Goal: Complete Application Form: Complete application form

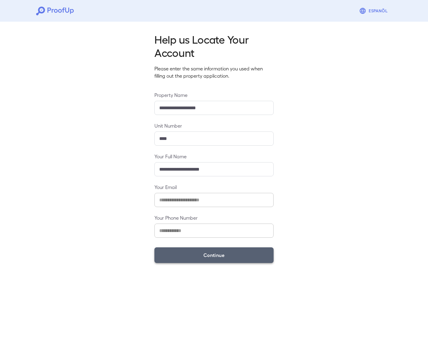
click at [252, 253] on button "Continue" at bounding box center [213, 256] width 119 height 16
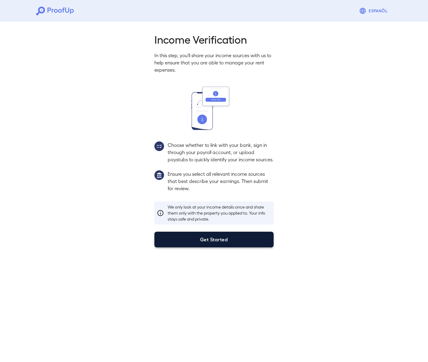
click at [255, 248] on button "Get Started" at bounding box center [213, 240] width 119 height 16
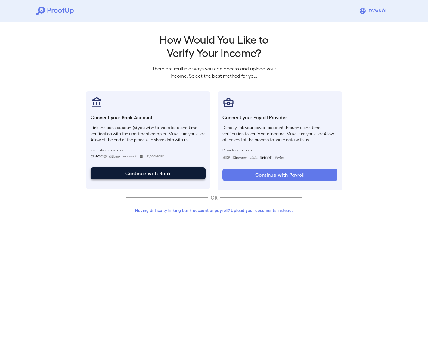
click at [178, 176] on button "Continue with Bank" at bounding box center [148, 173] width 115 height 12
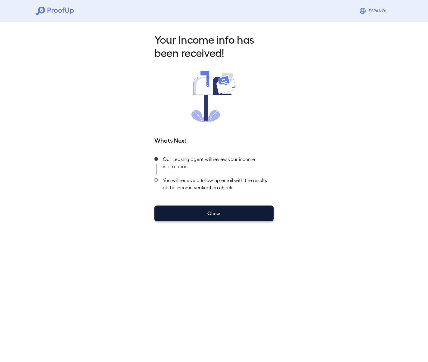
click at [211, 216] on button "Close" at bounding box center [213, 214] width 119 height 16
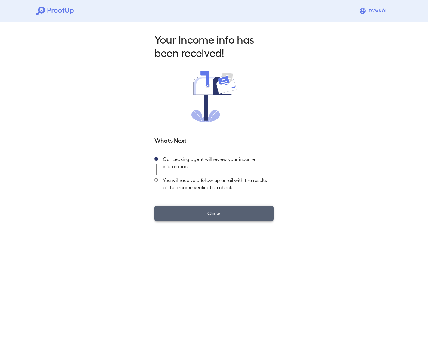
click at [215, 215] on button "Close" at bounding box center [213, 214] width 119 height 16
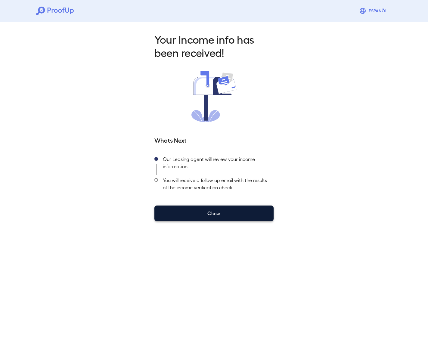
click at [225, 210] on button "Close" at bounding box center [213, 214] width 119 height 16
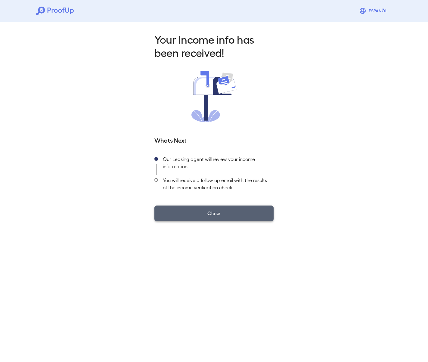
click at [204, 213] on button "Close" at bounding box center [213, 214] width 119 height 16
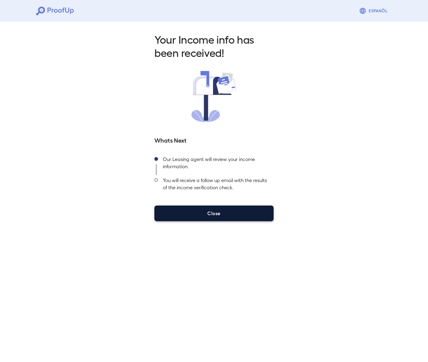
click at [204, 213] on button "Close" at bounding box center [213, 214] width 119 height 16
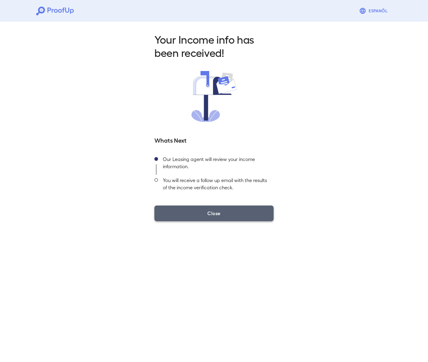
click at [253, 212] on button "Close" at bounding box center [213, 214] width 119 height 16
